Goal: Information Seeking & Learning: Learn about a topic

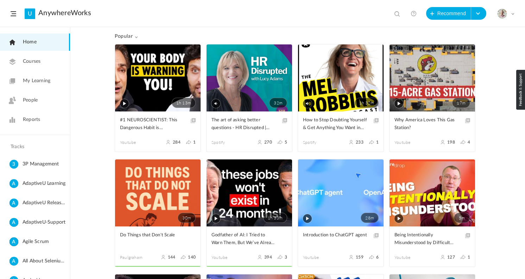
click at [393, 15] on div at bounding box center [395, 12] width 11 height 11
click at [398, 14] on span at bounding box center [398, 14] width 7 height 7
type input "how big things are done"
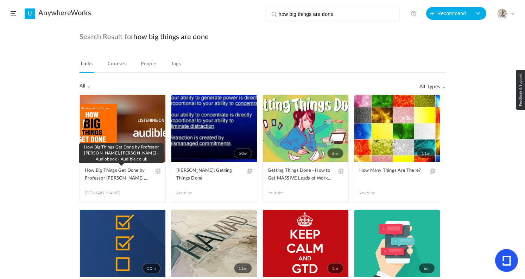
click at [128, 182] on span "How Big Things Get Done by Professor Bent Flyvbjerg, Dan Gardner - Audiobook - …" at bounding box center [117, 174] width 65 height 15
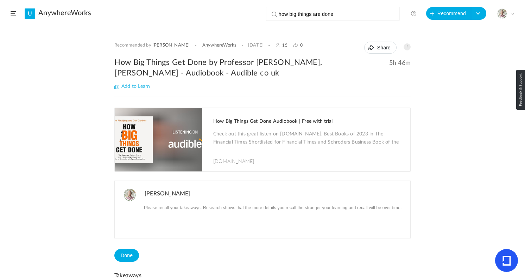
click at [407, 48] on span at bounding box center [407, 46] width 7 height 7
click at [380, 62] on link "Edit" at bounding box center [385, 62] width 52 height 13
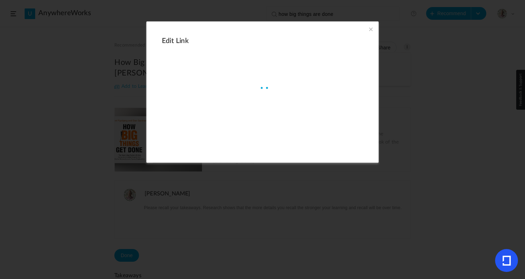
type input "https://www.audible.co.uk/pd/How-Big-Things-Get-Done-Audiobook/B0BFJJV8SL"
type input "How Big Things Get Done by Professor Bent Flyvbjerg, Dan Gardner - Audiobook - …"
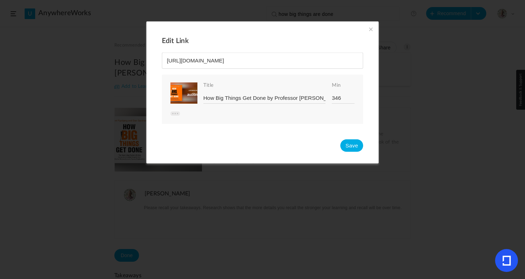
click at [336, 100] on input "346" at bounding box center [343, 97] width 23 height 11
type input "436"
click at [351, 144] on button "Save" at bounding box center [352, 145] width 23 height 12
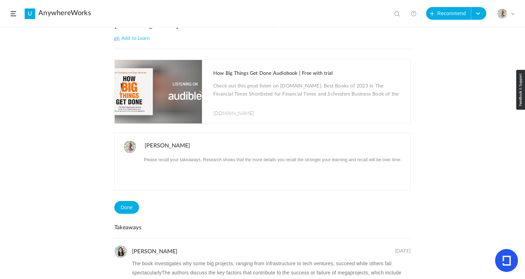
scroll to position [57, 0]
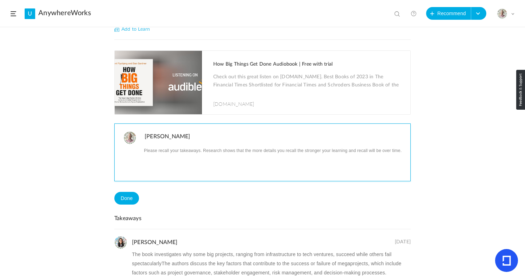
click at [180, 149] on p at bounding box center [275, 149] width 261 height 9
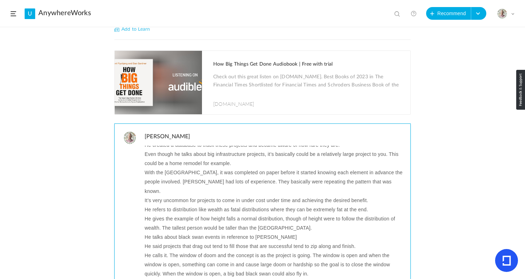
scroll to position [58, 0]
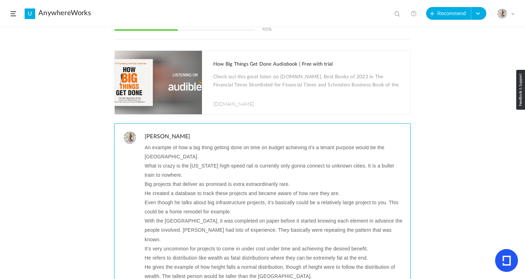
click at [173, 183] on p "Big projects that deliver as promised is extra extraordinarily rare." at bounding box center [275, 183] width 261 height 9
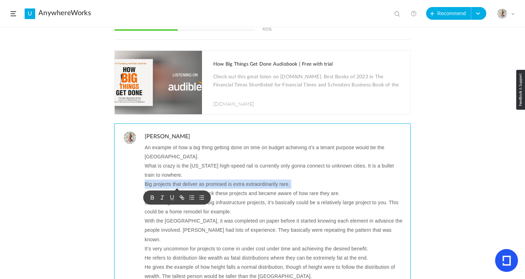
click at [173, 183] on p "Big projects that deliver as promised is extra extraordinarily rare." at bounding box center [275, 183] width 261 height 9
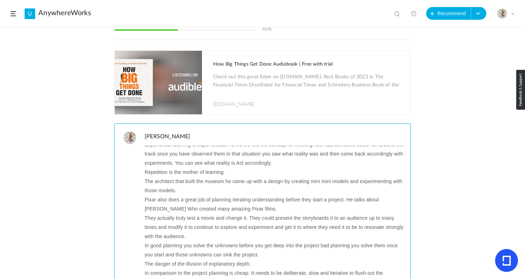
scroll to position [0, 0]
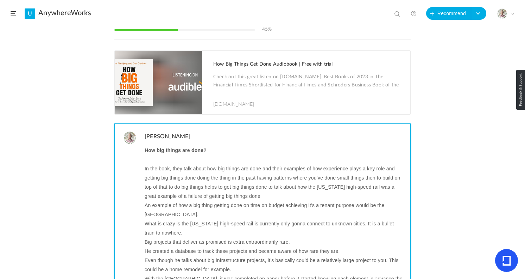
click at [170, 172] on p "In the book, they talk about how big things are done and their examples of how …" at bounding box center [275, 182] width 261 height 37
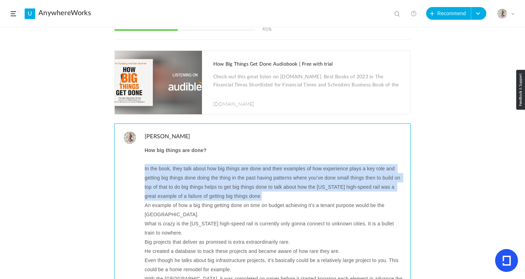
click at [170, 172] on p "In the book, they talk about how big things are done and their examples of how …" at bounding box center [275, 182] width 261 height 37
copy p "In the book, they talk about how big things are done and their examples of how …"
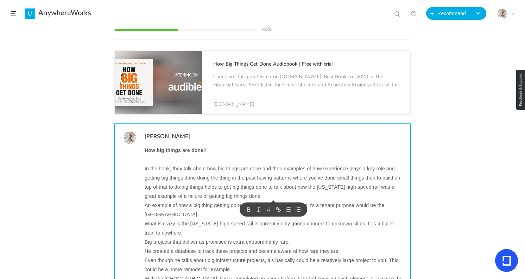
click at [156, 207] on p "An example of how a big thing getting done on time on budget achieving it’s a t…" at bounding box center [275, 209] width 261 height 18
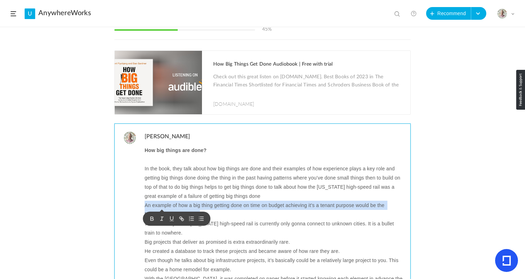
click at [156, 207] on p "An example of how a big thing getting done on time on budget achieving it’s a t…" at bounding box center [275, 209] width 261 height 18
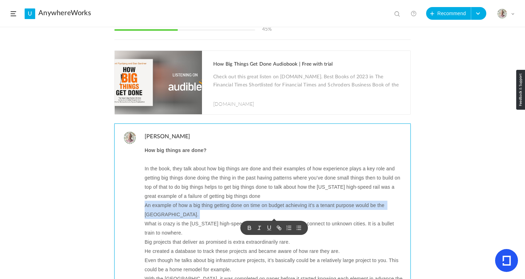
copy p "An example of how a big thing getting done on time on budget achieving it’s a t…"
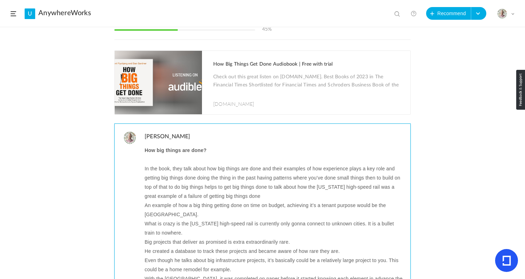
click at [326, 208] on p "An example of how a big thing getting done on time on budget, achieving it’s a …" at bounding box center [275, 209] width 261 height 18
click at [326, 218] on p "An example of how a big thing getting done on time on budget, achieving it’s at…" at bounding box center [275, 209] width 261 height 18
click at [206, 224] on p "What is crazy is the California high-speed rail is currently only gonna connect…" at bounding box center [275, 228] width 261 height 18
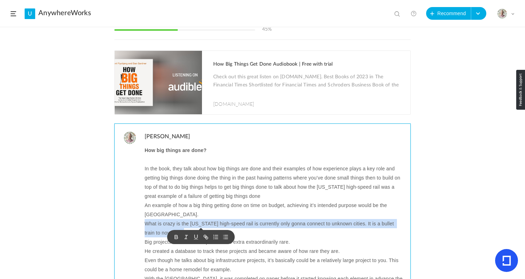
click at [206, 224] on p "What is crazy is the California high-speed rail is currently only gonna connect…" at bounding box center [275, 228] width 261 height 18
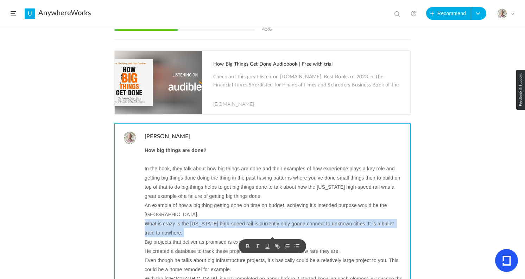
copy p "What is crazy is the California high-speed rail is currently only gonna connect…"
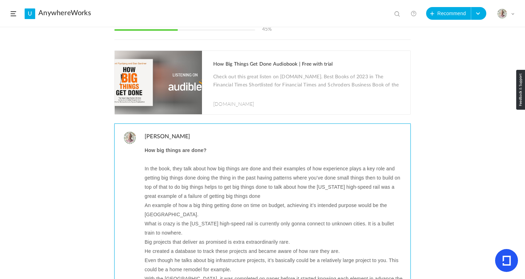
click at [181, 238] on p "Big projects that deliver as promised is extra extraordinarily rare." at bounding box center [275, 241] width 261 height 9
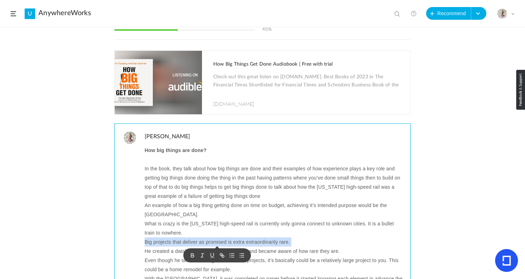
copy p "Big projects that deliver as promised is extra extraordinarily rare."
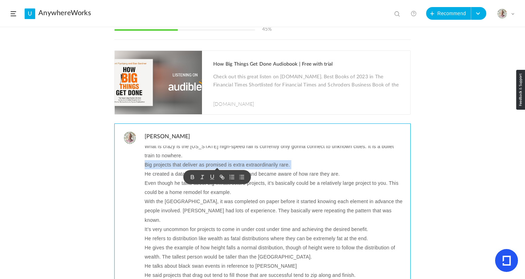
scroll to position [78, 0]
click at [305, 173] on p "He created a database to track these projects and became aware of how rare they…" at bounding box center [275, 172] width 261 height 9
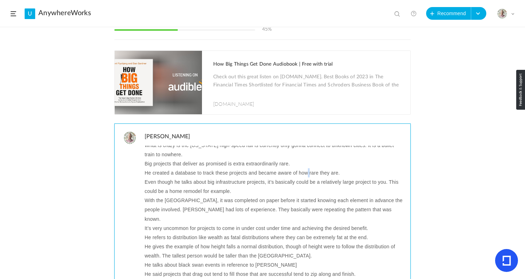
click at [305, 173] on p "He created a database to track these projects and became aware of how rare they…" at bounding box center [275, 172] width 261 height 9
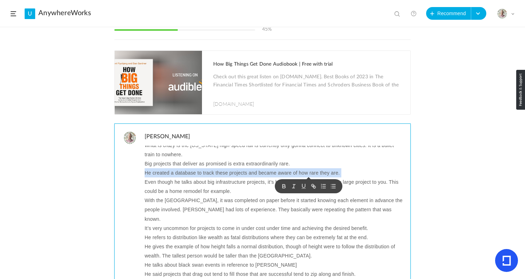
click at [305, 173] on p "He created a database to track these projects and became aware of how rare they…" at bounding box center [275, 172] width 261 height 9
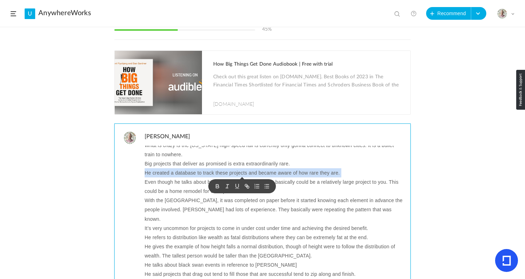
copy p "He created a database to track these projects and became aware of how rare they…"
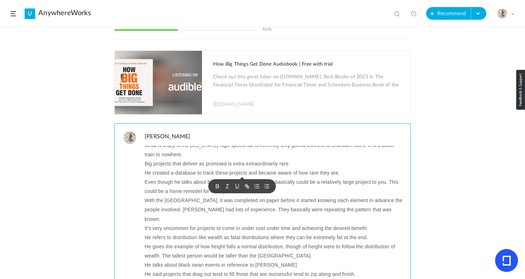
click at [155, 185] on p "Even though he talks about big infrastructure projects, it’s basically could be…" at bounding box center [275, 186] width 261 height 18
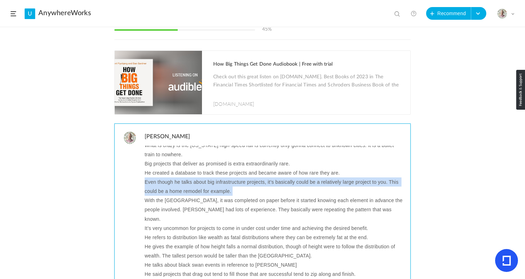
click at [155, 185] on p "Even though he talks about big infrastructure projects, it’s basically could be…" at bounding box center [275, 186] width 261 height 18
copy p "Even though he talks about big infrastructure projects, it’s basically could be…"
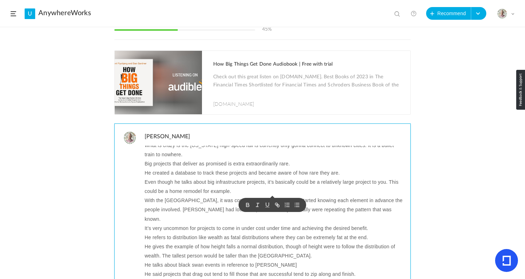
click at [158, 200] on p "With the Empire State building, it was completed on paper before it started kno…" at bounding box center [275, 208] width 261 height 27
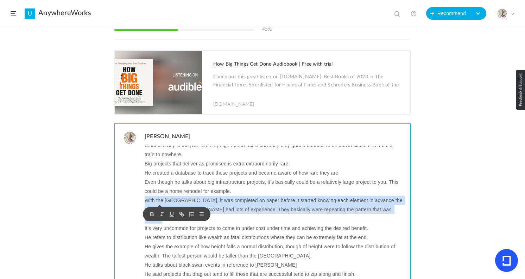
click at [158, 200] on p "With the Empire State building, it was completed on paper before it started kno…" at bounding box center [275, 208] width 261 height 27
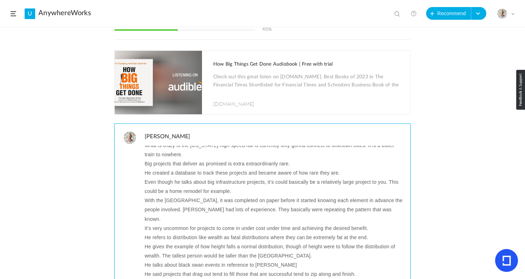
click at [163, 201] on p "With the Empire State building, it was completed on paper before it started kno…" at bounding box center [275, 208] width 261 height 27
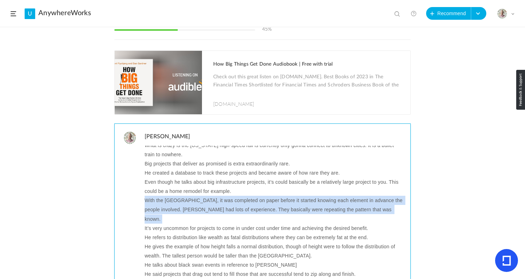
click at [163, 201] on p "With the Empire State building, it was completed on paper before it started kno…" at bounding box center [275, 208] width 261 height 27
copy p "With the Empire State building, it was completed on paper before it started kno…"
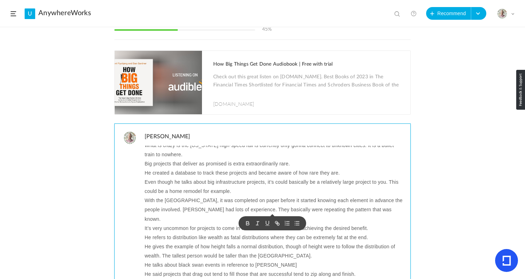
click at [387, 223] on p "It’s very uncommon for projects to come in under cost under time and achieving …" at bounding box center [275, 227] width 261 height 9
click at [308, 201] on p "With the Empire State building, it was completed on paper before it started kno…" at bounding box center [275, 208] width 261 height 27
click at [343, 198] on p "With the Empire State building, it was completed on paper before it started kno…" at bounding box center [275, 208] width 261 height 27
click at [307, 201] on p "With the Empire State building, it was completed on paper before it started kno…" at bounding box center [275, 208] width 261 height 27
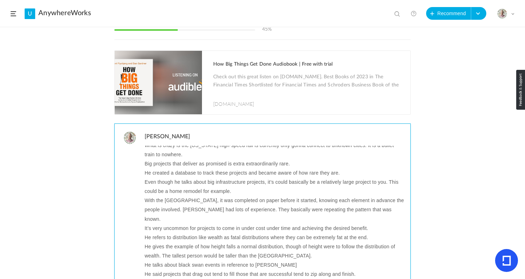
click at [219, 223] on p "It’s very uncommon for projects to come in under cost under time and achieving …" at bounding box center [275, 227] width 261 height 9
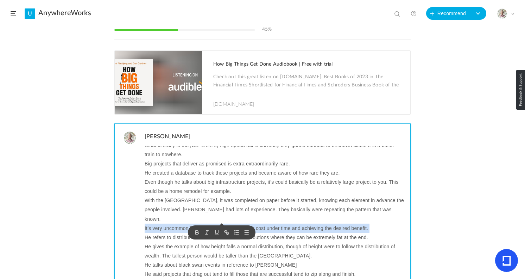
click at [219, 223] on p "It’s very uncommon for projects to come in under cost under time and achieving …" at bounding box center [275, 227] width 261 height 9
copy p "It’s very uncommon for projects to come in under cost under time and achieving …"
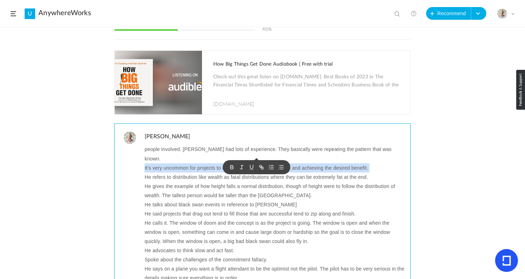
scroll to position [143, 0]
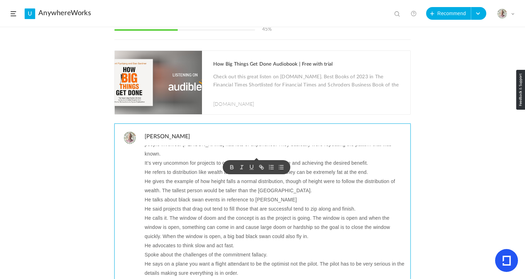
click at [204, 167] on p "He refers to distribution like wealth as fatal distributions where they can be …" at bounding box center [275, 171] width 261 height 9
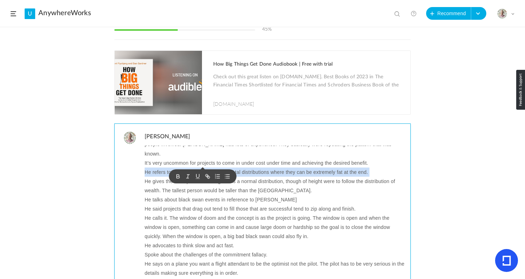
click at [204, 167] on p "He refers to distribution like wealth as fatal distributions where they can be …" at bounding box center [275, 171] width 261 height 9
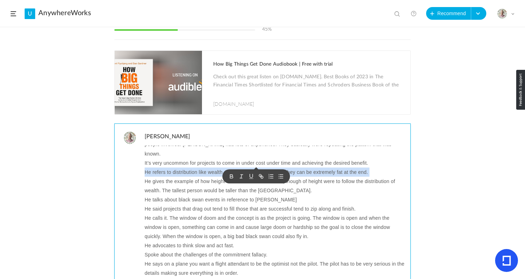
copy p "He refers to distribution like wealth as fatal distributions where they can be …"
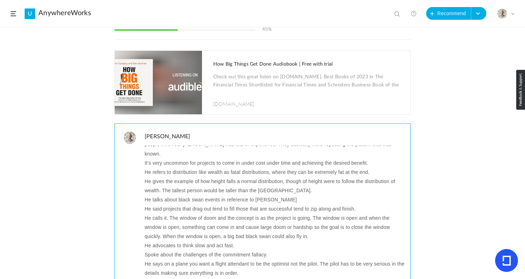
click at [195, 176] on p "He gives the example of how height falls a normal distribution, though of heigh…" at bounding box center [275, 185] width 261 height 18
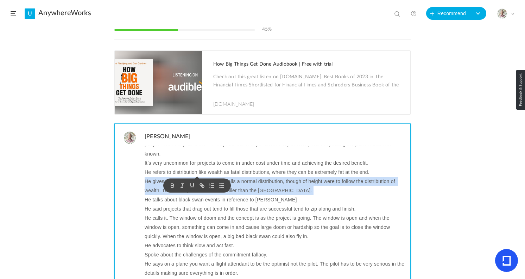
click at [195, 176] on p "He gives the example of how height falls a normal distribution, though of heigh…" at bounding box center [275, 185] width 261 height 18
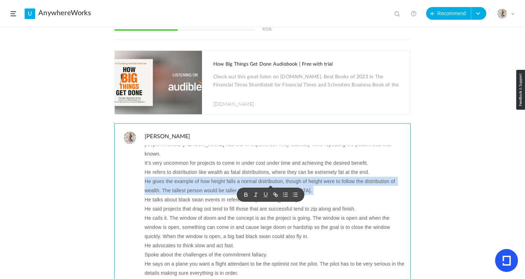
copy p "He gives the example of how height falls a normal distribution, though of heigh…"
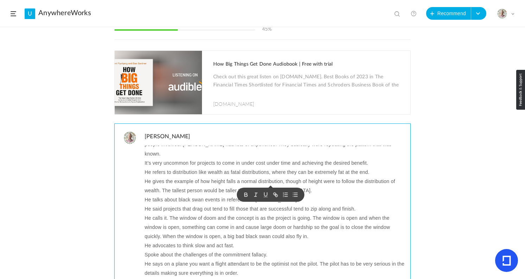
click at [188, 195] on p "He talks about black swan events in reference to Naseem Taleb" at bounding box center [275, 199] width 261 height 9
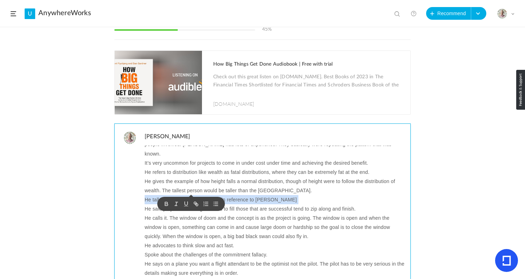
click at [188, 195] on p "He talks about black swan events in reference to Naseem Taleb" at bounding box center [275, 199] width 261 height 9
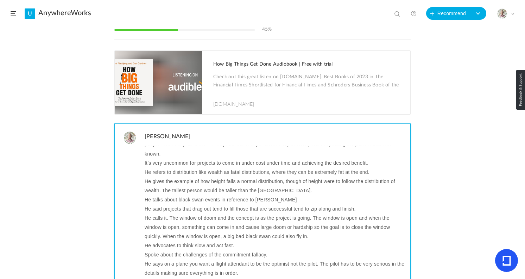
click at [294, 204] on p "He said projects that drag out tend to fill those that are successful tend to z…" at bounding box center [275, 208] width 261 height 9
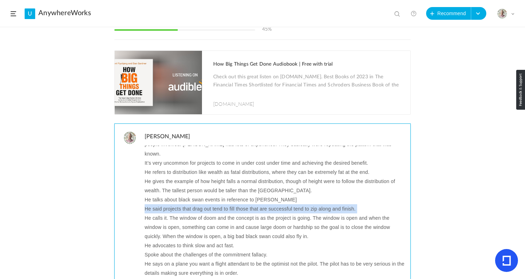
click at [294, 204] on p "He said projects that drag out tend to fill those that are successful tend to z…" at bounding box center [275, 208] width 261 height 9
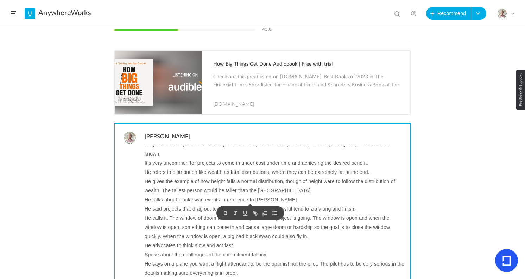
click at [176, 213] on p "He calls it. The window of doom and the concept is as the project is going. The…" at bounding box center [275, 226] width 261 height 27
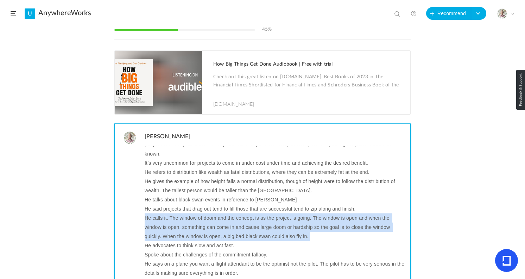
click at [176, 213] on p "He calls it. The window of doom and the concept is as the project is going. The…" at bounding box center [275, 226] width 261 height 27
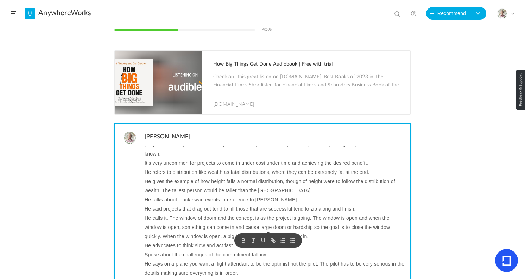
click at [172, 213] on p "He calls it. The window of doom and the concept is as the project is going. The…" at bounding box center [275, 226] width 261 height 27
click at [164, 213] on p "He calls it. The window of doom and the concept is as the project is going. The…" at bounding box center [275, 226] width 261 height 27
click at [231, 213] on p "He calls it The window of doom and the concept is as the project is going. The …" at bounding box center [275, 226] width 261 height 27
click at [204, 229] on p "He calls it The window of doom and the concept is as the project is going. The …" at bounding box center [275, 226] width 261 height 27
click at [200, 241] on p "He advocates to think slow and act fast." at bounding box center [275, 245] width 261 height 9
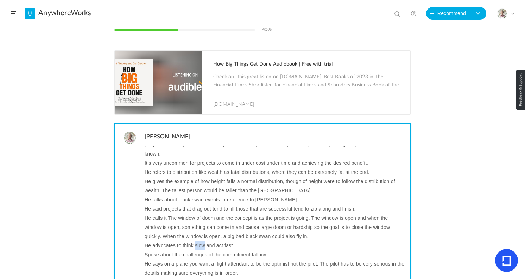
click at [200, 241] on p "He advocates to think slow and act fast." at bounding box center [275, 245] width 261 height 9
click at [154, 250] on p "Spoke about the challenges of the commitment fallacy." at bounding box center [275, 254] width 261 height 9
click at [216, 250] on p "Spoke about the challenges of the commitment fallacy." at bounding box center [275, 254] width 261 height 9
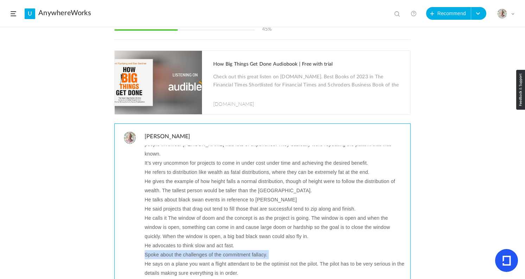
click at [216, 250] on p "Spoke about the challenges of the commitment fallacy." at bounding box center [275, 254] width 261 height 9
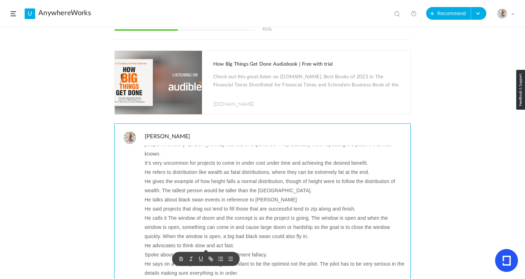
click at [256, 259] on p "He says on a plane you want a flight attendant to be the optimist not the pilot…" at bounding box center [275, 268] width 261 height 18
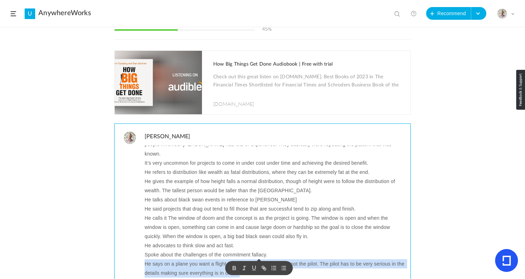
click at [256, 259] on p "He says on a plane you want a flight attendant to be the optimist not the pilot…" at bounding box center [275, 268] width 261 height 18
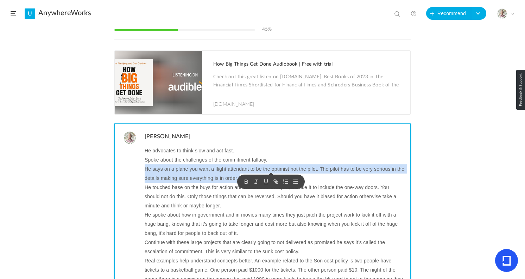
scroll to position [239, 0]
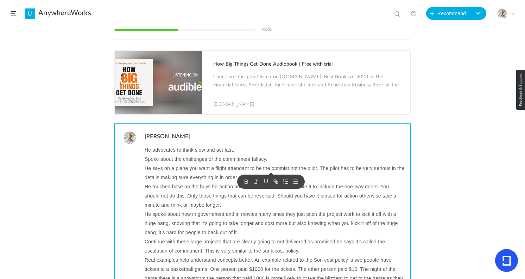
click at [219, 182] on p "He touched base on the buys for action and said sometimes people take it to inc…" at bounding box center [275, 195] width 261 height 27
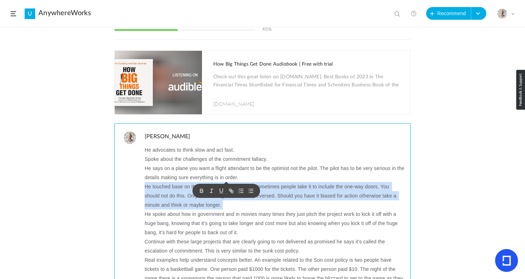
click at [219, 182] on p "He touched base on the buys for action and said sometimes people take it to inc…" at bounding box center [275, 195] width 261 height 27
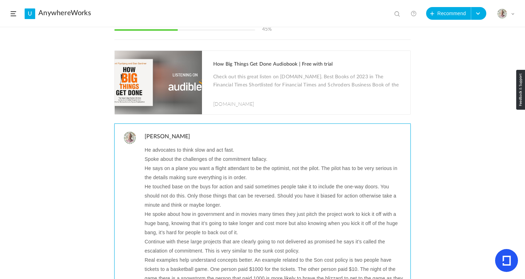
click at [205, 182] on p "He touched base on the buys for action and said sometimes people take it to inc…" at bounding box center [275, 195] width 261 height 27
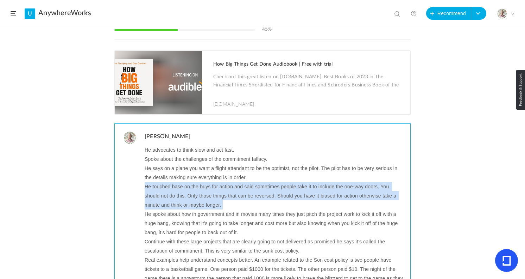
click at [205, 182] on p "He touched base on the buys for action and said sometimes people take it to inc…" at bounding box center [275, 195] width 261 height 27
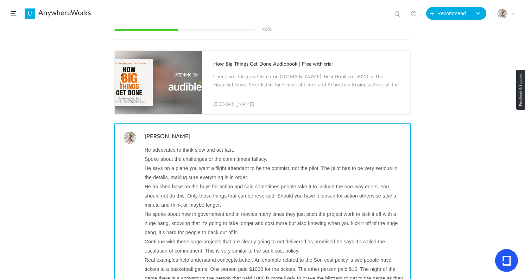
click at [198, 209] on p "He spoke about how in government and in movies many times they just pitch the p…" at bounding box center [275, 222] width 261 height 27
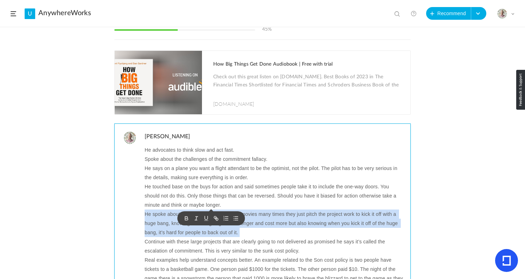
click at [198, 209] on p "He spoke about how in government and in movies many times they just pitch the p…" at bounding box center [275, 222] width 261 height 27
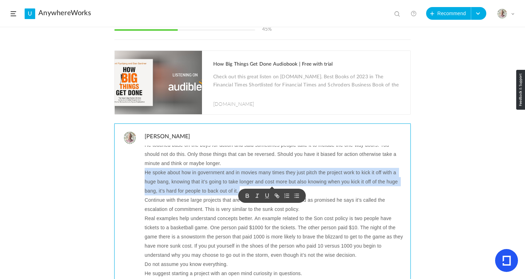
scroll to position [281, 0]
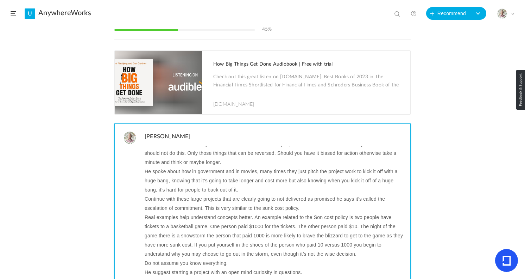
click at [236, 194] on p "Continue with these large projects that are clearly going to not delivered as p…" at bounding box center [275, 203] width 261 height 18
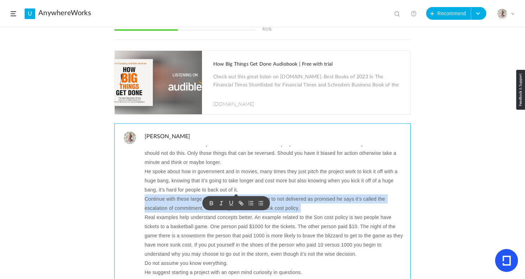
click at [236, 194] on p "Continue with these large projects that are clearly going to not delivered as p…" at bounding box center [275, 203] width 261 height 18
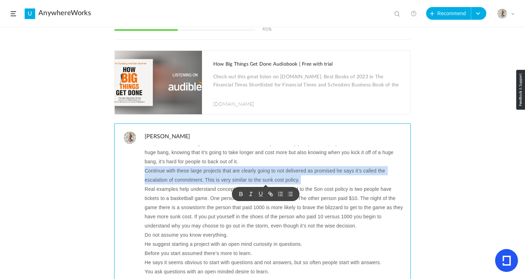
scroll to position [314, 0]
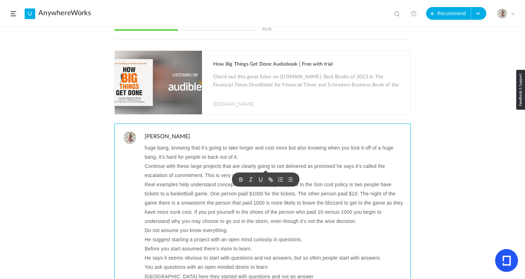
click at [205, 180] on p "Real examples help understand concepts better. An example related to the Son co…" at bounding box center [275, 203] width 261 height 46
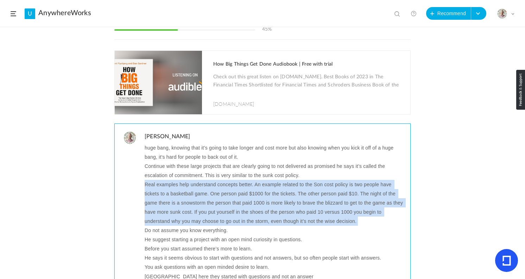
click at [205, 180] on p "Real examples help understand concepts better. An example related to the Son co…" at bounding box center [275, 203] width 261 height 46
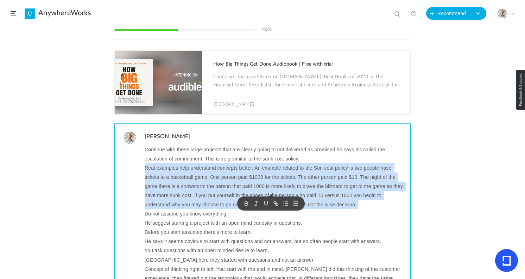
scroll to position [338, 0]
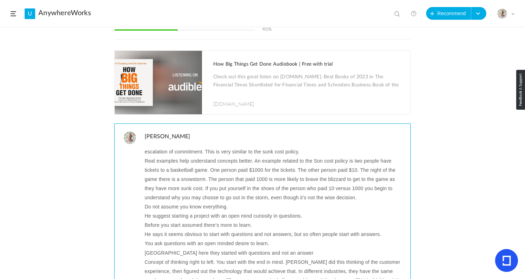
click at [180, 202] on p "Do not assume you know everything." at bounding box center [275, 206] width 261 height 9
click at [238, 211] on p "He suggest starting a project with an open mind curiosity in questions." at bounding box center [275, 215] width 261 height 9
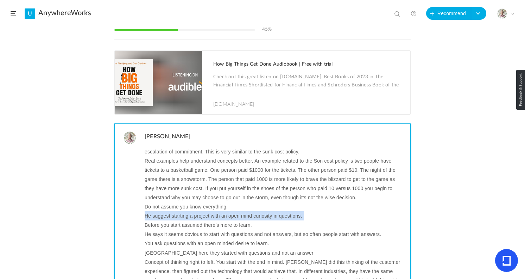
click at [238, 211] on p "He suggest starting a project with an open mind curiosity in questions." at bounding box center [275, 215] width 261 height 9
click at [278, 211] on p "He suggest starting a project with an open mind curiosity in questions." at bounding box center [275, 215] width 261 height 9
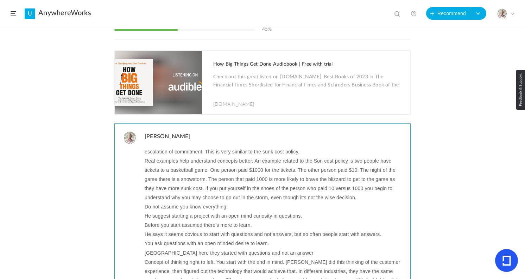
click at [274, 211] on p "He suggest starting a project with an open mind curiosity in questions." at bounding box center [275, 215] width 261 height 9
click at [226, 220] on p "Before you start assumed there’s more to learn." at bounding box center [275, 224] width 261 height 9
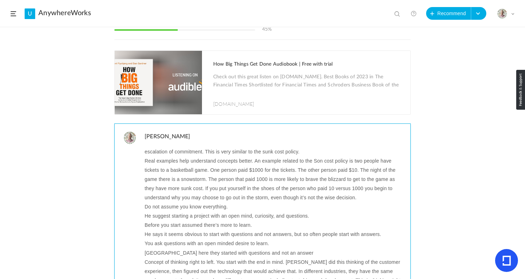
click at [217, 229] on p "He says it seems obvious to start with questions and not answers, but so often …" at bounding box center [275, 233] width 261 height 9
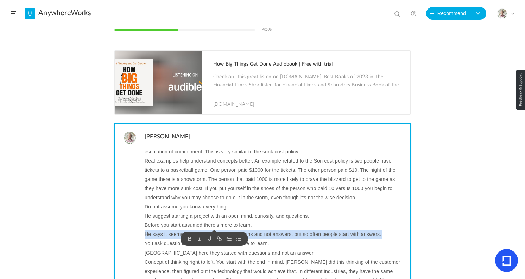
click at [217, 229] on p "He says it seems obvious to start with questions and not answers, but so often …" at bounding box center [275, 233] width 261 height 9
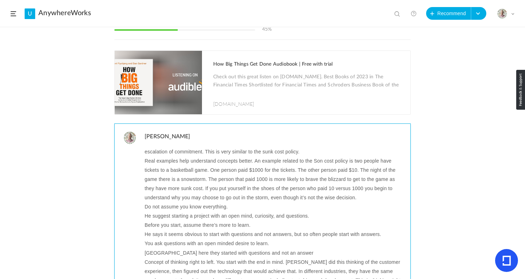
click at [182, 238] on p "You ask questions with an open minded desire to learn." at bounding box center [275, 242] width 261 height 9
click at [167, 248] on p "Guggenheim Museum Bilbao here they started with questions and not an answer" at bounding box center [275, 252] width 261 height 9
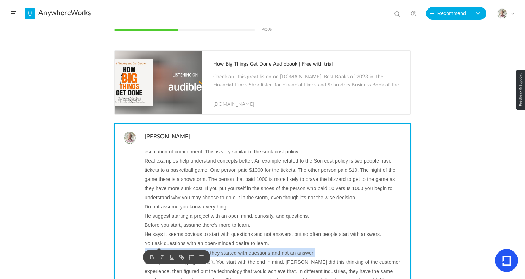
click at [167, 248] on p "Guggenheim Museum Bilbao here they started with questions and not an answer" at bounding box center [275, 252] width 261 height 9
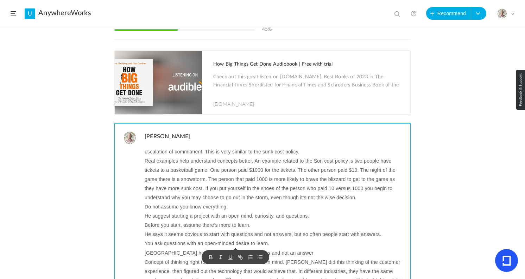
click at [158, 238] on p "You ask questions with an open-minded desire to learn." at bounding box center [275, 242] width 261 height 9
click at [163, 257] on p "Concept of thinking right to left. You start with the end in mind. Steve Jobs d…" at bounding box center [275, 275] width 261 height 37
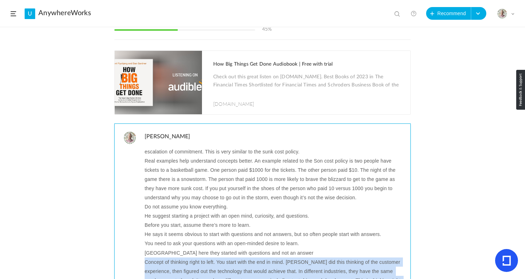
click at [163, 257] on p "Concept of thinking right to left. You start with the end in mind. Steve Jobs d…" at bounding box center [275, 275] width 261 height 37
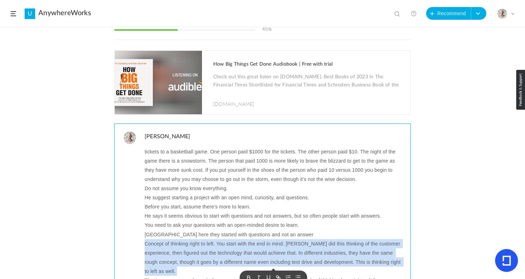
scroll to position [368, 0]
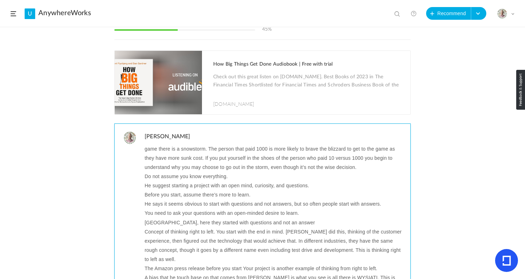
click at [203, 263] on p "The Amazon press release before you start Your project is another example of th…" at bounding box center [275, 267] width 261 height 9
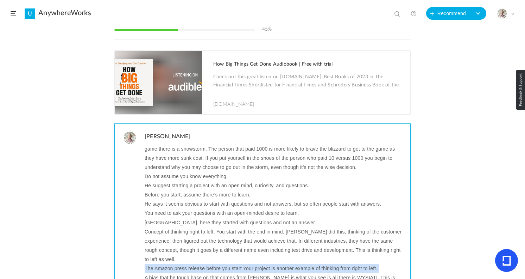
click at [203, 263] on p "The Amazon press release before you start Your project is another example of th…" at bounding box center [275, 267] width 261 height 9
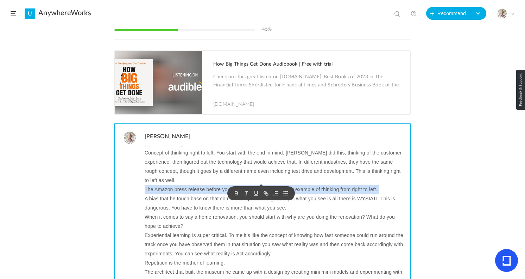
scroll to position [450, 0]
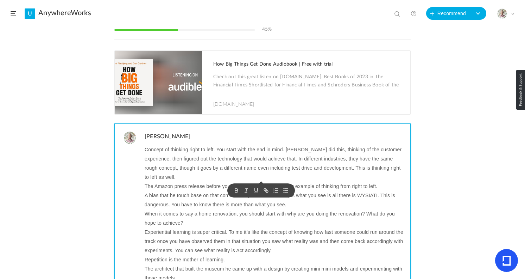
click at [202, 191] on p "A bias that he touch base on that comes from Daniel Konermann is what you see i…" at bounding box center [275, 200] width 261 height 18
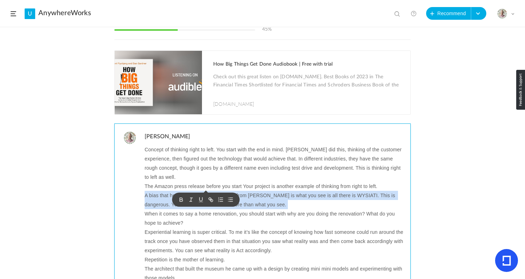
click at [202, 191] on p "A bias that he touch base on that comes from Daniel Konermann is what you see i…" at bounding box center [275, 200] width 261 height 18
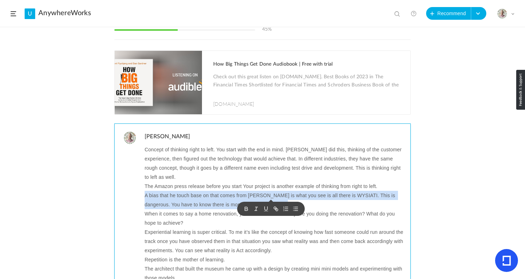
click at [274, 191] on p "A bias that he touch base on that comes from Daniel Konermann is what you see i…" at bounding box center [275, 200] width 261 height 18
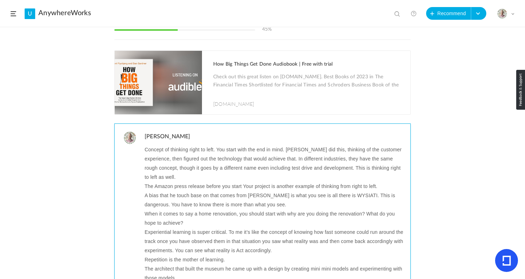
click at [274, 191] on p "A bias that he touch base on that comes from Daniel Konermann is what you see i…" at bounding box center [275, 200] width 261 height 18
click at [257, 191] on p "A bias that he touch base on that comes from Daniel Konermann is what you see i…" at bounding box center [275, 200] width 261 height 18
click at [282, 191] on p "A bias that he touch base on that comes from Daniel Konermann is what you see i…" at bounding box center [275, 200] width 261 height 18
click at [303, 181] on p "The Amazon press release before you start Your project is another example of th…" at bounding box center [275, 185] width 261 height 9
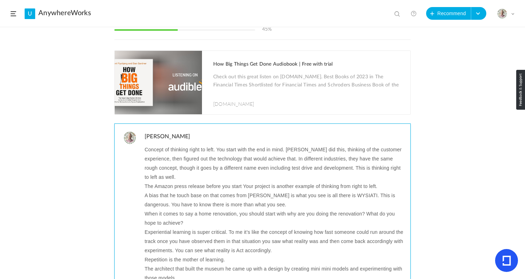
click at [276, 191] on p "A bias that he touch base on that comes from Daniel Konermann is what you see i…" at bounding box center [275, 200] width 261 height 18
click at [312, 181] on p "The Amazon press release before you start Your project is another example of th…" at bounding box center [275, 185] width 261 height 9
click at [270, 191] on p "A bias that he touch base on that comes from Daniel Kahneman is what you see is…" at bounding box center [275, 200] width 261 height 18
click at [255, 191] on p "A bias that he touch base on that comes from Daniel Kahneman is what you see is…" at bounding box center [275, 200] width 261 height 18
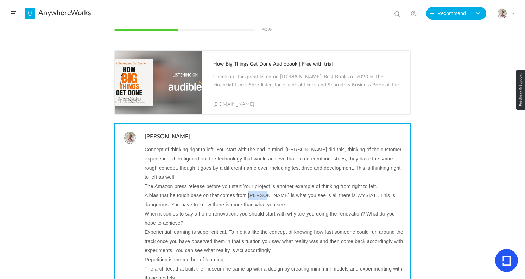
click at [255, 191] on p "A bias that he touch base on that comes from Daniel Kahneman is what you see is…" at bounding box center [275, 200] width 261 height 18
click at [163, 209] on p "When it comes to say a home renovation, you should start with why are you doing…" at bounding box center [275, 218] width 261 height 18
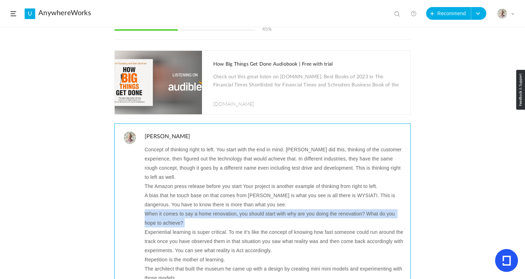
click at [163, 209] on p "When it comes to say a home renovation, you should start with why are you doing…" at bounding box center [275, 218] width 261 height 18
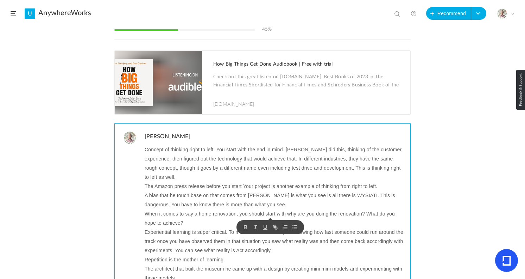
click at [185, 227] on p "Experiential learning is super critical. To me it’s like the concept of knowing…" at bounding box center [275, 240] width 261 height 27
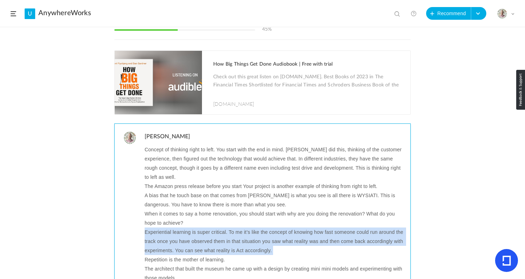
click at [185, 227] on p "Experiential learning is super critical. To me it’s like the concept of knowing…" at bounding box center [275, 240] width 261 height 27
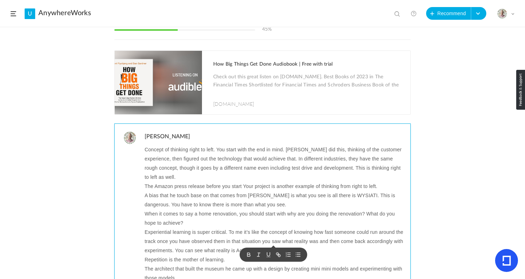
click at [205, 255] on p "Repetition is the mother of learning." at bounding box center [275, 259] width 261 height 9
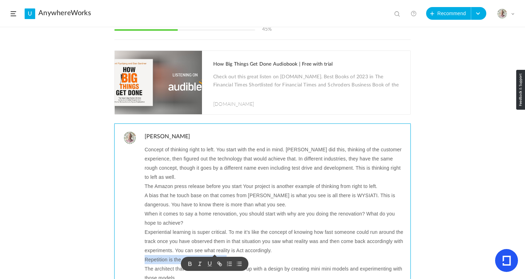
click at [205, 255] on p "Repetition is the mother of learning." at bounding box center [275, 259] width 261 height 9
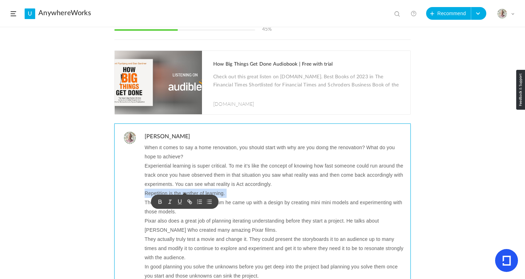
scroll to position [512, 0]
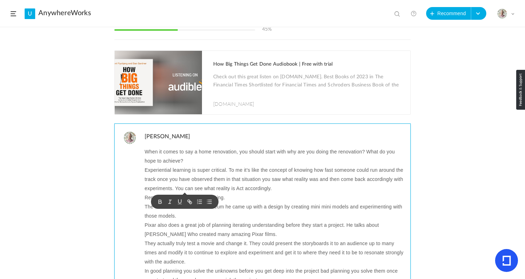
click at [258, 202] on p "The architect that built the museum he came up with a design by creating mini m…" at bounding box center [275, 211] width 261 height 18
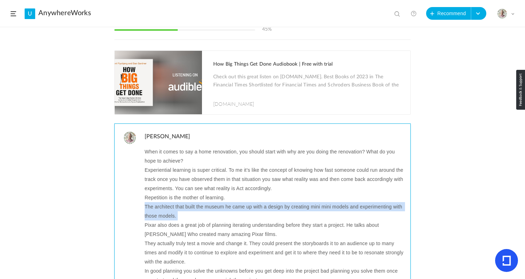
click at [258, 202] on p "The architect that built the museum he came up with a design by creating mini m…" at bounding box center [275, 211] width 261 height 18
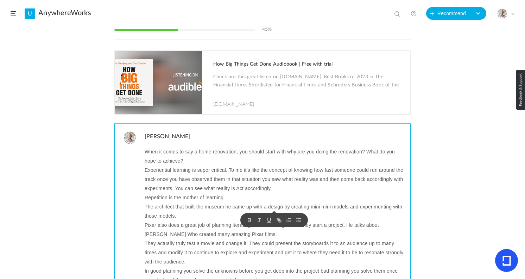
click at [196, 220] on p "Pixar also does a great job of planning iterating understanding before they sta…" at bounding box center [275, 229] width 261 height 18
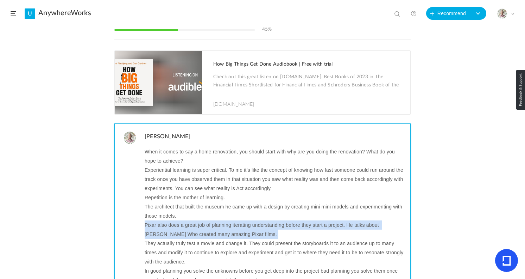
click at [196, 220] on p "Pixar also does a great job of planning iterating understanding before they sta…" at bounding box center [275, 229] width 261 height 18
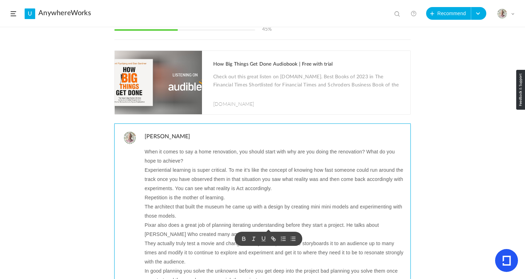
click at [317, 202] on p "The architect that built the museum he came up with a design by creating mini m…" at bounding box center [275, 211] width 261 height 18
click at [344, 202] on p "The architect that built the museum he came up with a design by creating many m…" at bounding box center [275, 211] width 261 height 18
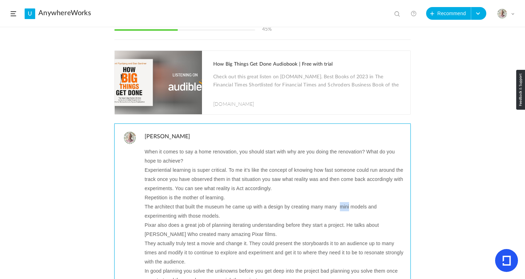
click at [344, 202] on p "The architect that built the museum he came up with a design by creating many m…" at bounding box center [275, 211] width 261 height 18
click at [260, 220] on p "Pixar also does a great job of planning iterating understanding before they sta…" at bounding box center [275, 229] width 261 height 18
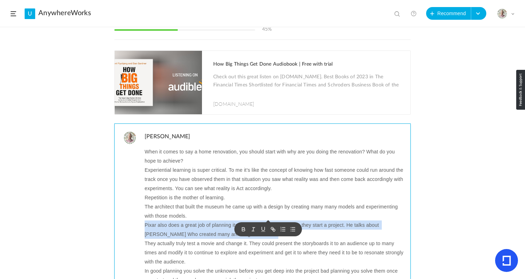
click at [260, 220] on p "Pixar also does a great job of planning iterating understanding before they sta…" at bounding box center [275, 229] width 261 height 18
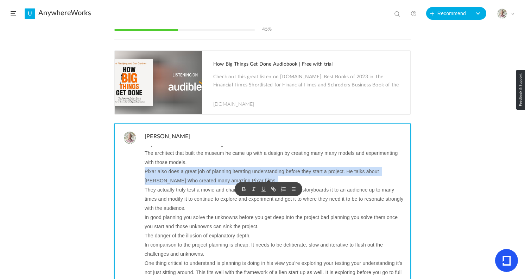
scroll to position [569, 0]
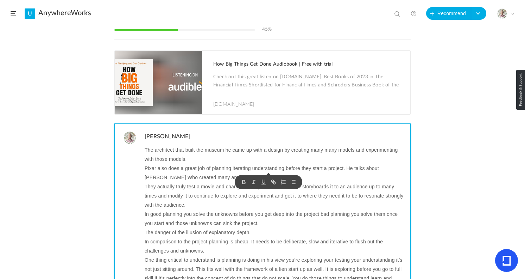
click at [188, 182] on p "They actually truly test a movie and change it. They could present the storyboa…" at bounding box center [275, 195] width 261 height 27
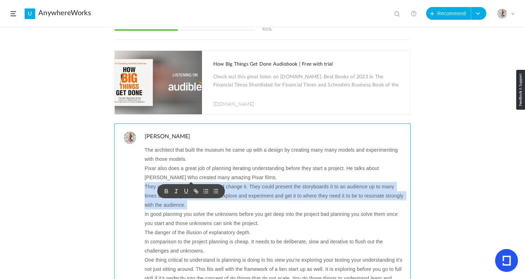
click at [188, 182] on p "They actually truly test a movie and change it. They could present the storyboa…" at bounding box center [275, 195] width 261 height 27
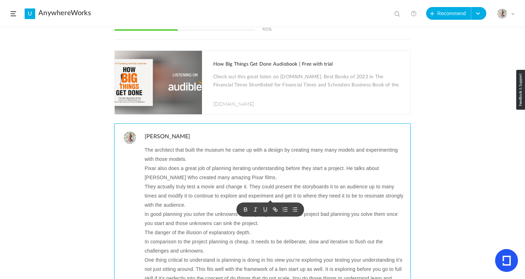
click at [202, 209] on p "In good planning you solve the unknowns before you get deep into the project ba…" at bounding box center [275, 218] width 261 height 18
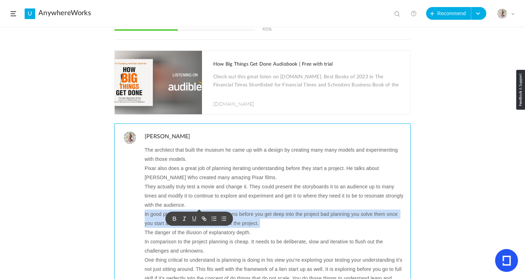
click at [202, 209] on p "In good planning you solve the unknowns before you get deep into the project ba…" at bounding box center [275, 218] width 261 height 18
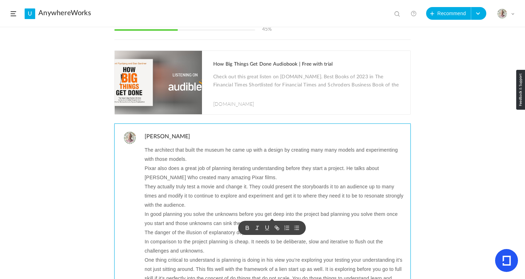
click at [187, 228] on p "The danger of the illusion of explanatory depth." at bounding box center [275, 232] width 261 height 9
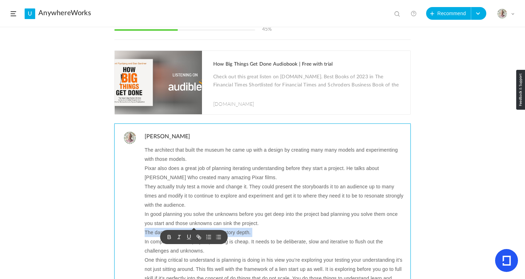
click at [187, 228] on p "The danger of the illusion of explanatory depth." at bounding box center [275, 232] width 261 height 9
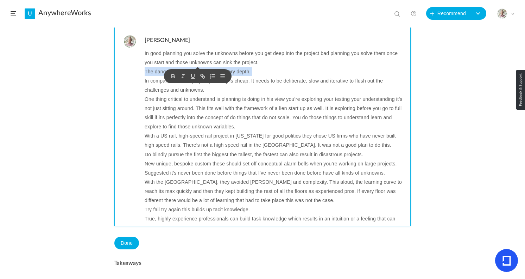
scroll to position [154, 0]
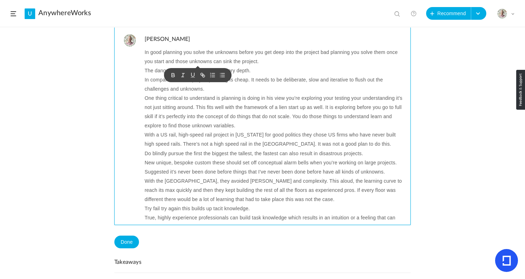
click at [261, 75] on p "In comparison to the project planning is cheap. It needs to be deliberate, slow…" at bounding box center [275, 84] width 261 height 18
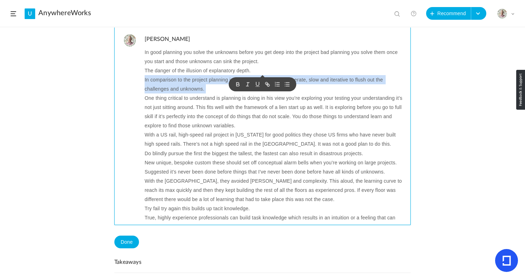
click at [261, 75] on p "In comparison to the project planning is cheap. It needs to be deliberate, slow…" at bounding box center [275, 84] width 261 height 18
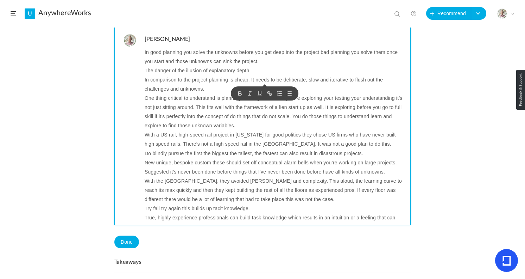
click at [155, 93] on p "One thing critical to understand is planning is doing in his view you’re explor…" at bounding box center [275, 111] width 261 height 37
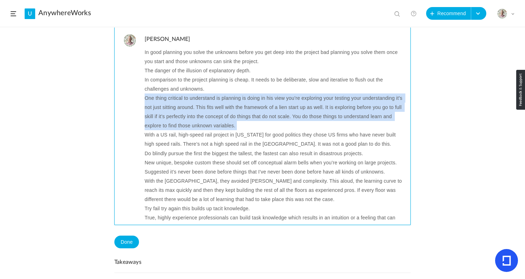
click at [155, 93] on p "One thing critical to understand is planning is doing in his view you’re explor…" at bounding box center [275, 111] width 261 height 37
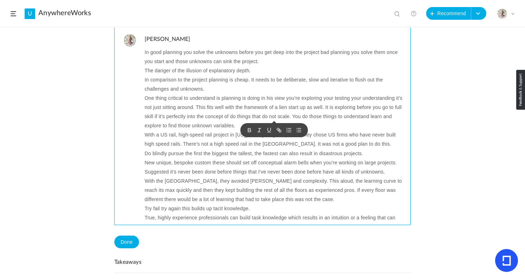
click at [180, 130] on p "With a US rail, high-speed rail project in California for good politics they ch…" at bounding box center [275, 139] width 261 height 18
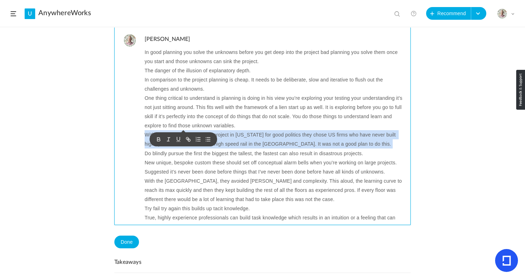
click at [180, 130] on p "With a US rail, high-speed rail project in California for good politics they ch…" at bounding box center [275, 139] width 261 height 18
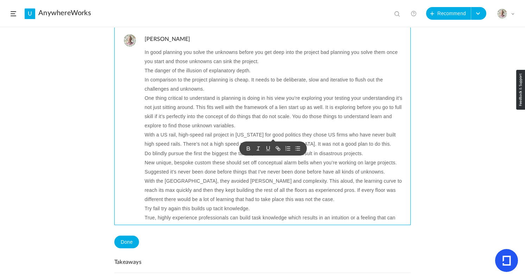
click at [188, 149] on p "Do blindly pursue the first the biggest the tallest, the fastest can also resul…" at bounding box center [275, 153] width 261 height 9
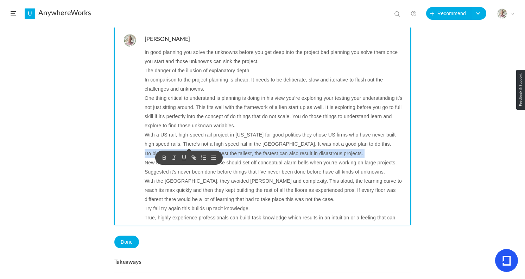
click at [188, 149] on p "Do blindly pursue the first the biggest the tallest, the fastest can also resul…" at bounding box center [275, 153] width 261 height 9
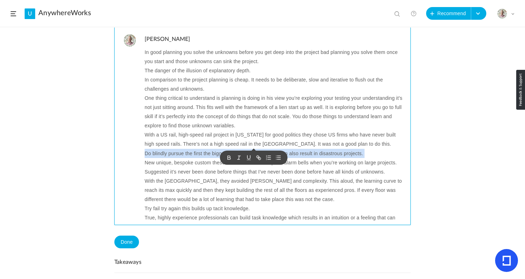
click at [146, 149] on p "Do blindly pursue the first the biggest the tallest, the fastest can also resul…" at bounding box center [275, 153] width 261 height 9
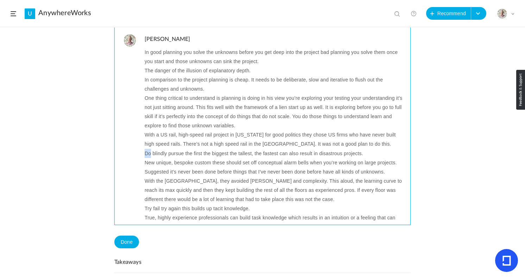
click at [146, 149] on p "Do blindly pursue the first the biggest the tallest, the fastest can also resul…" at bounding box center [275, 153] width 261 height 9
click at [178, 158] on p "New unique, bespoke custom these should set off conceptual alarm bells when you…" at bounding box center [275, 167] width 261 height 18
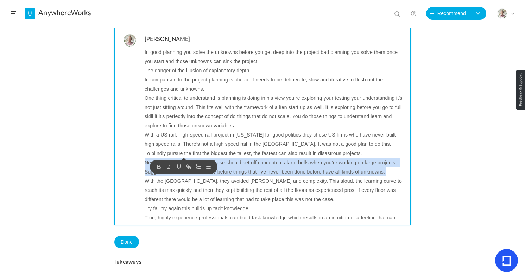
click at [178, 158] on p "New unique, bespoke custom these should set off conceptual alarm bells when you…" at bounding box center [275, 167] width 261 height 18
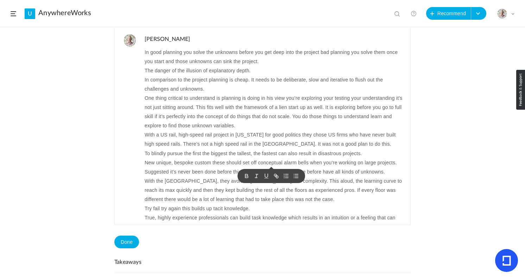
click at [128, 105] on div "Kevin Payne How big things are done? In the book, they talk about how big thing…" at bounding box center [262, 125] width 297 height 199
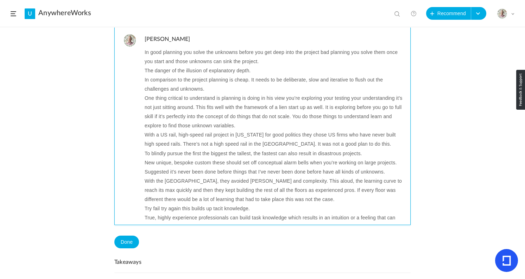
click at [190, 93] on p "One thing critical to understand is planning is doing in his view you’re explor…" at bounding box center [275, 111] width 261 height 37
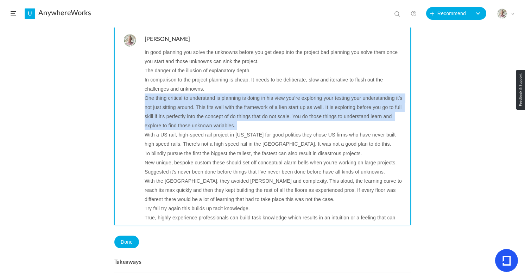
click at [190, 93] on p "One thing critical to understand is planning is doing in his view you’re explor…" at bounding box center [275, 111] width 261 height 37
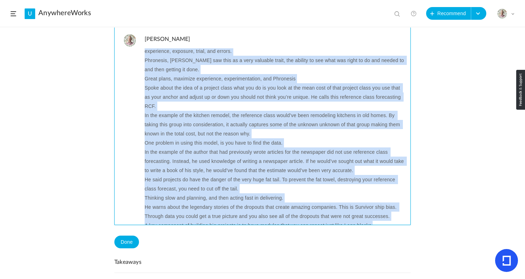
scroll to position [820, 0]
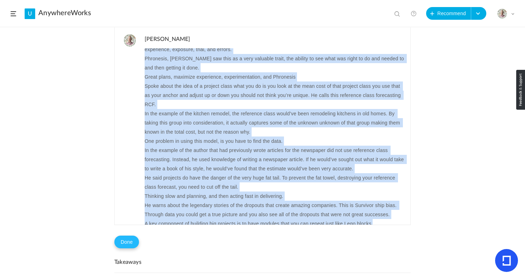
click at [122, 240] on button "Done" at bounding box center [126, 241] width 25 height 13
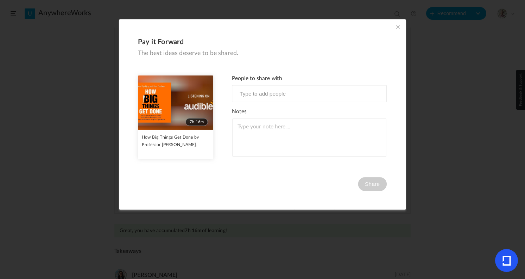
scroll to position [143, 0]
click at [398, 25] on span at bounding box center [398, 27] width 8 height 8
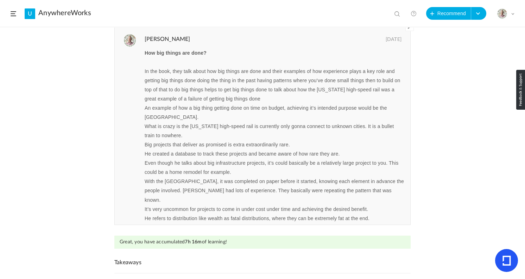
click at [11, 13] on span at bounding box center [14, 13] width 6 height 5
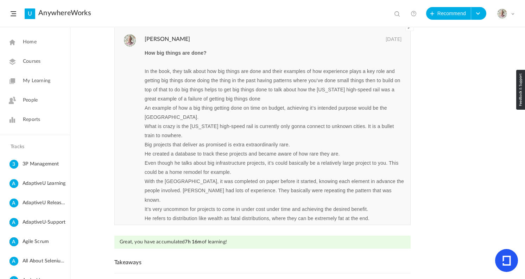
click at [27, 81] on span "My Learning" at bounding box center [36, 80] width 27 height 7
